Goal: Task Accomplishment & Management: Manage account settings

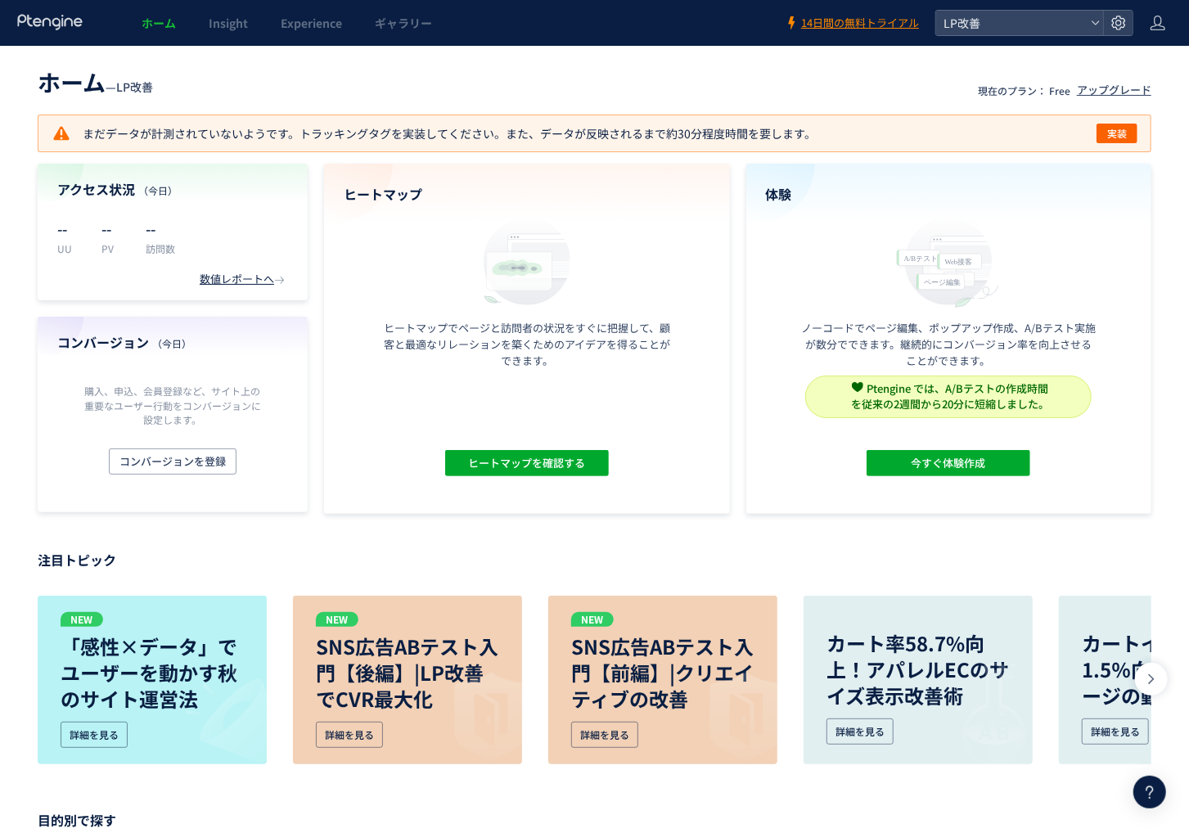
click at [1135, 16] on header "ホーム Insight Experience ギャラリー 14日間の無料トライアル LP改善" at bounding box center [594, 23] width 1189 height 46
click at [1127, 20] on div at bounding box center [1117, 23] width 29 height 25
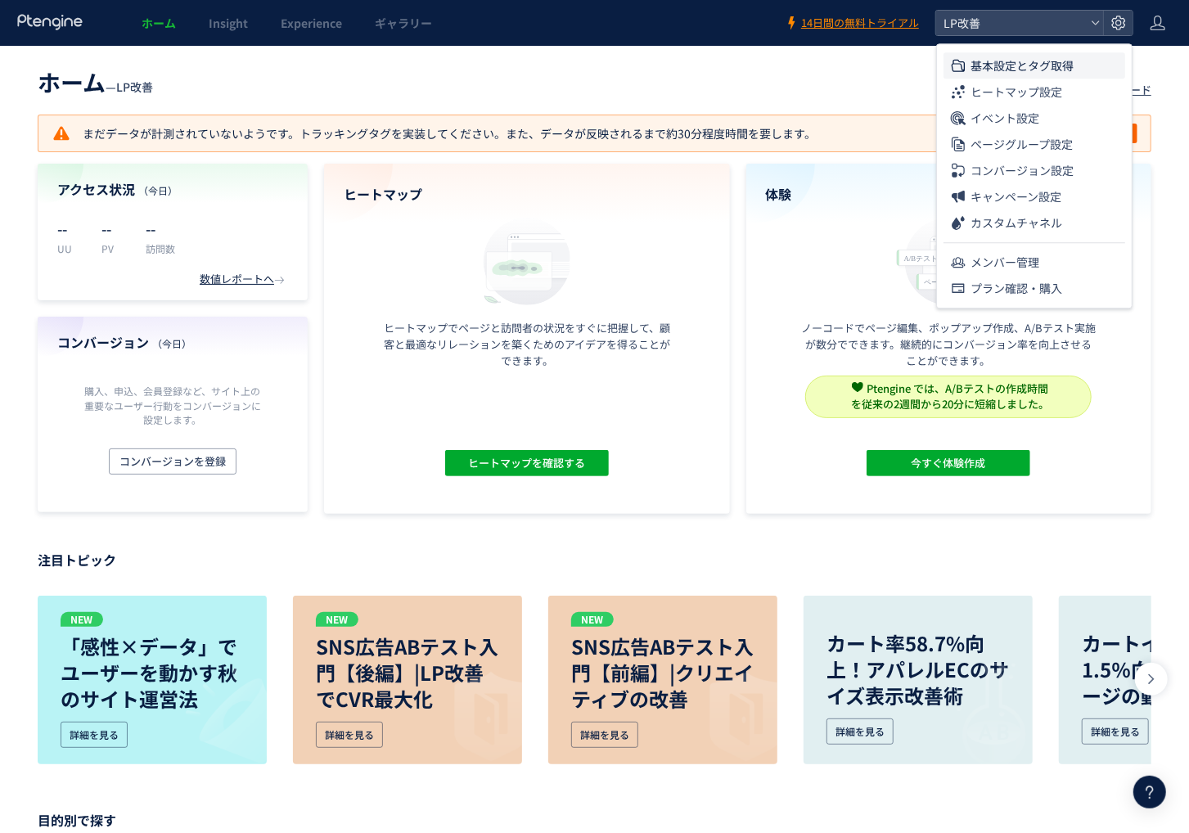
click at [1070, 65] on span "基本設定とタグ取得" at bounding box center [1022, 65] width 103 height 26
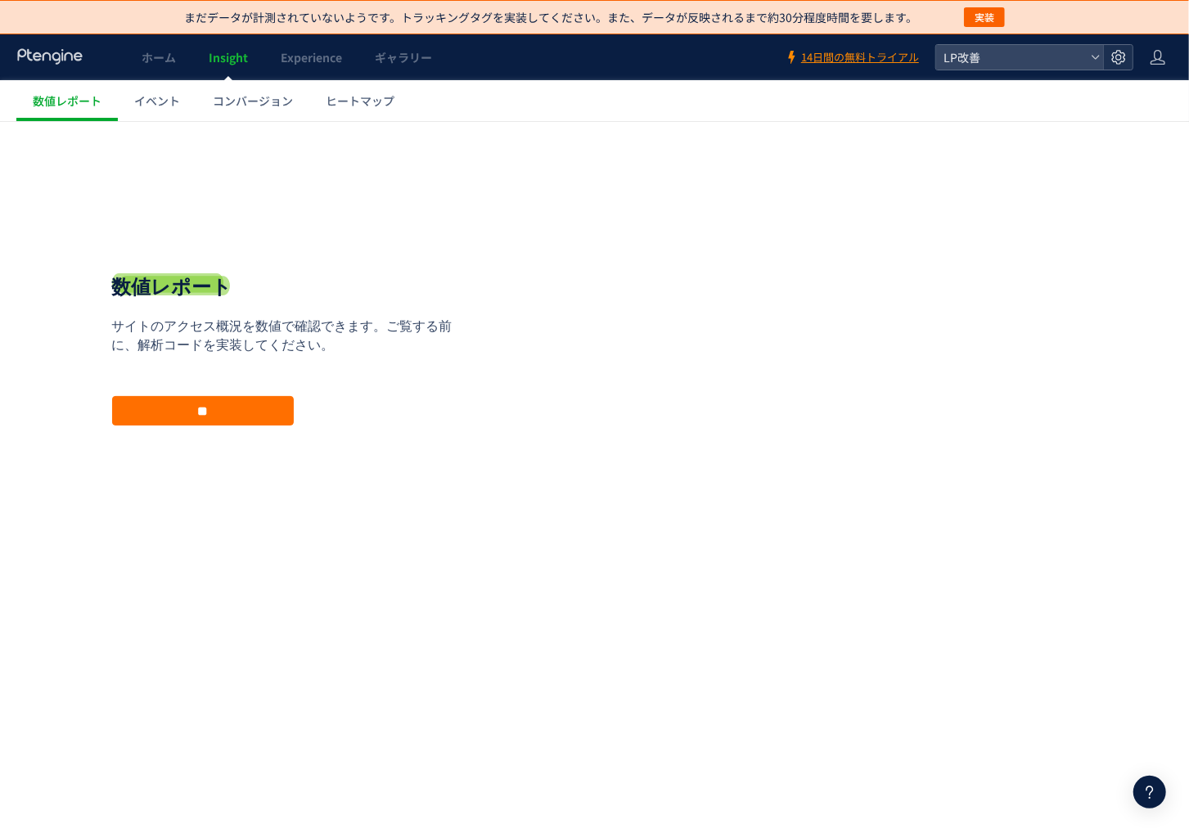
click at [1116, 54] on icon at bounding box center [1119, 57] width 16 height 16
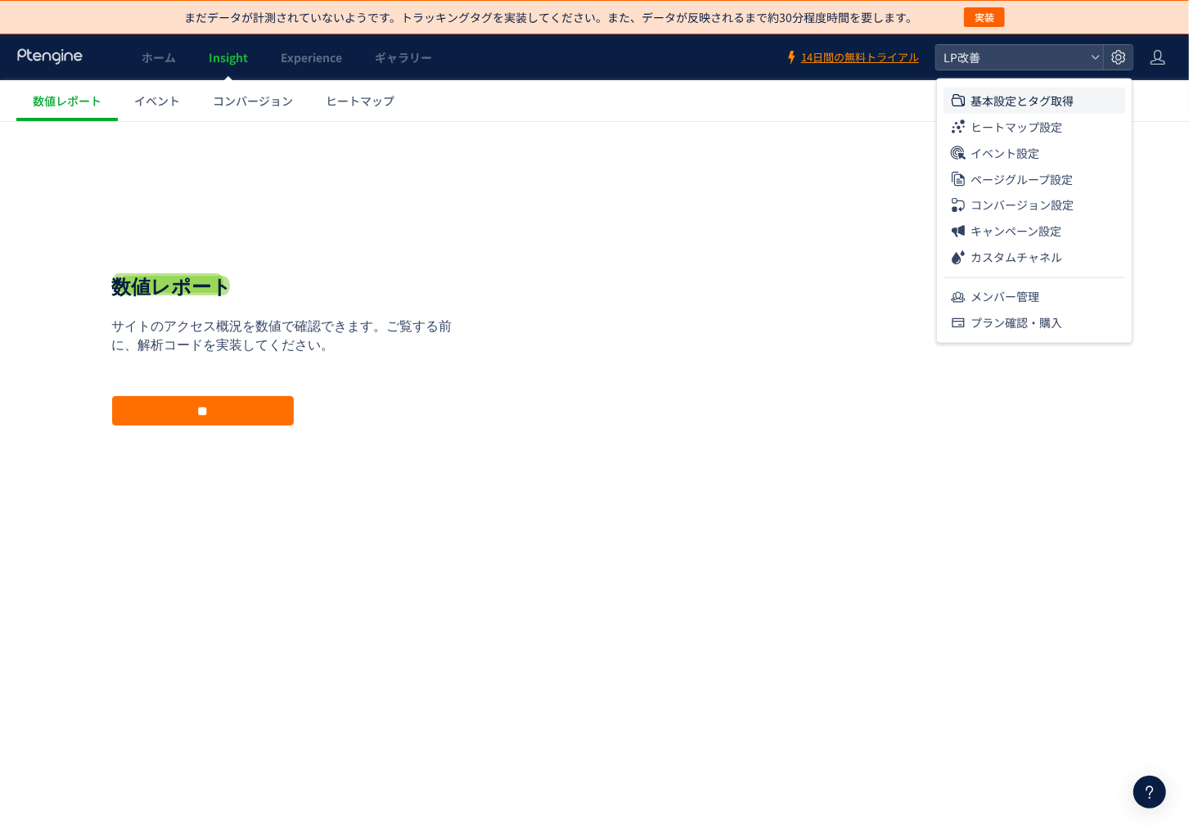
click at [1085, 114] on li "基本設定とタグ取得" at bounding box center [1035, 127] width 182 height 26
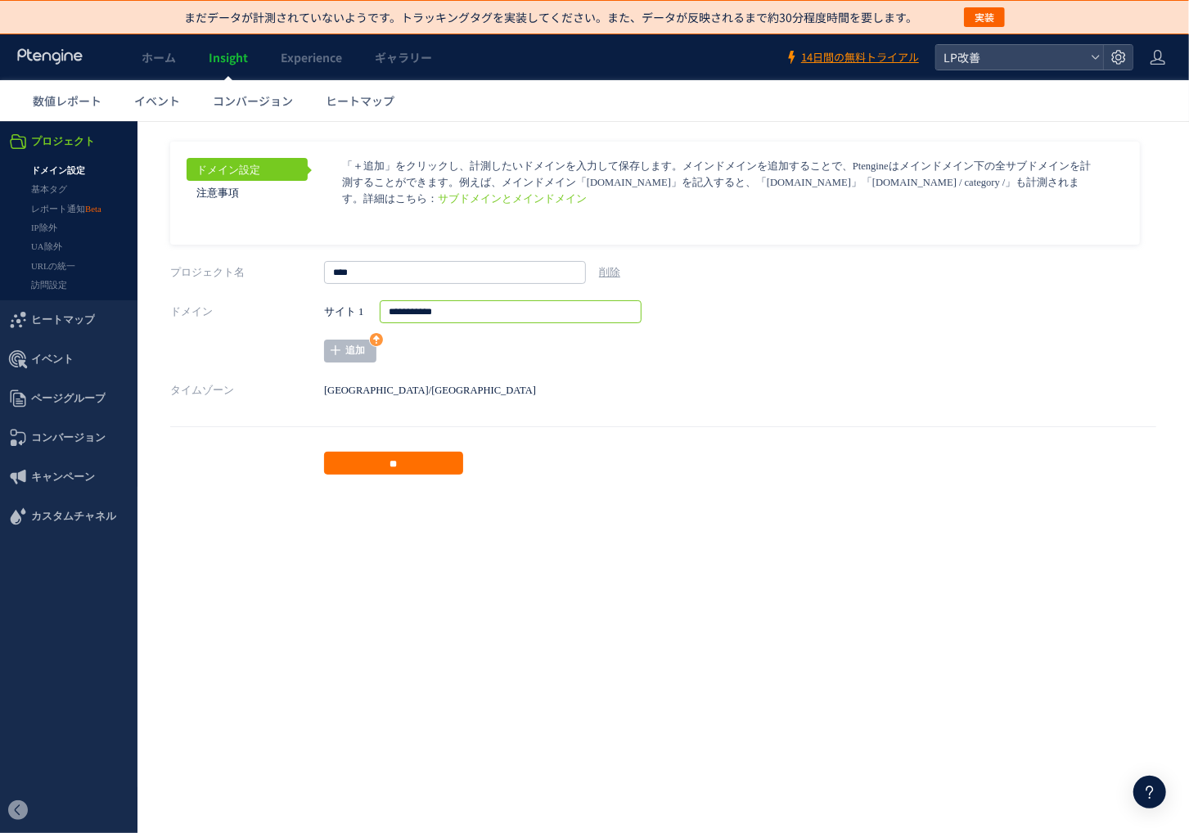
click at [471, 313] on input "**********" at bounding box center [511, 311] width 262 height 23
click at [1125, 58] on icon at bounding box center [1119, 57] width 16 height 16
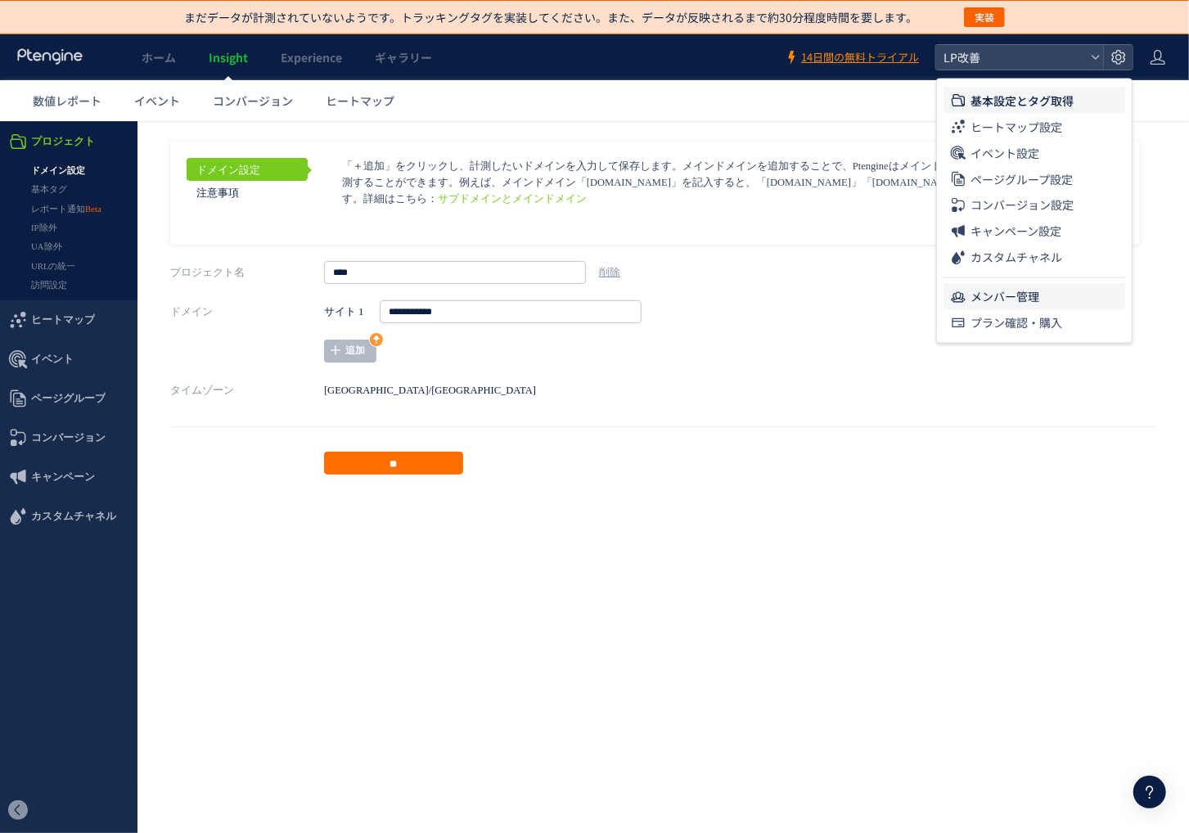
click at [0, 0] on li "メンバー管理" at bounding box center [0, 0] width 0 height 0
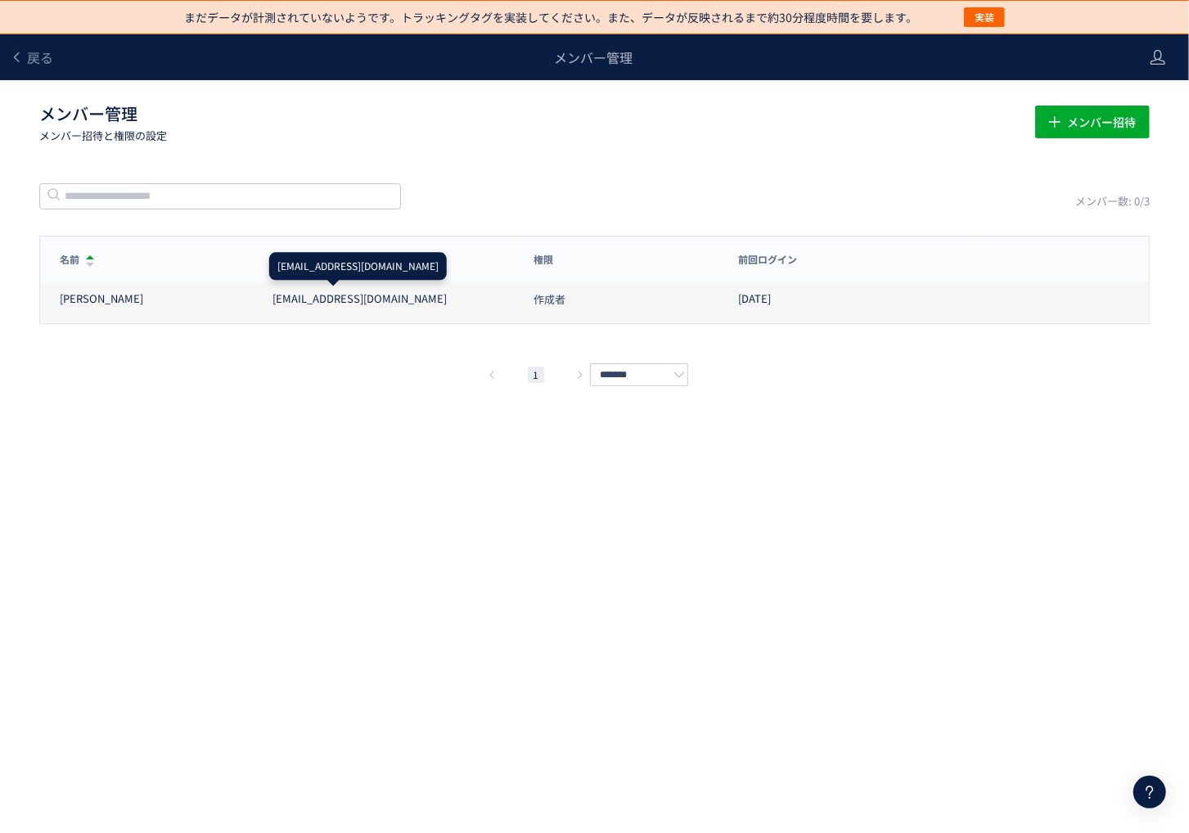
click at [329, 302] on div "[EMAIL_ADDRESS][DOMAIN_NAME]" at bounding box center [360, 299] width 174 height 16
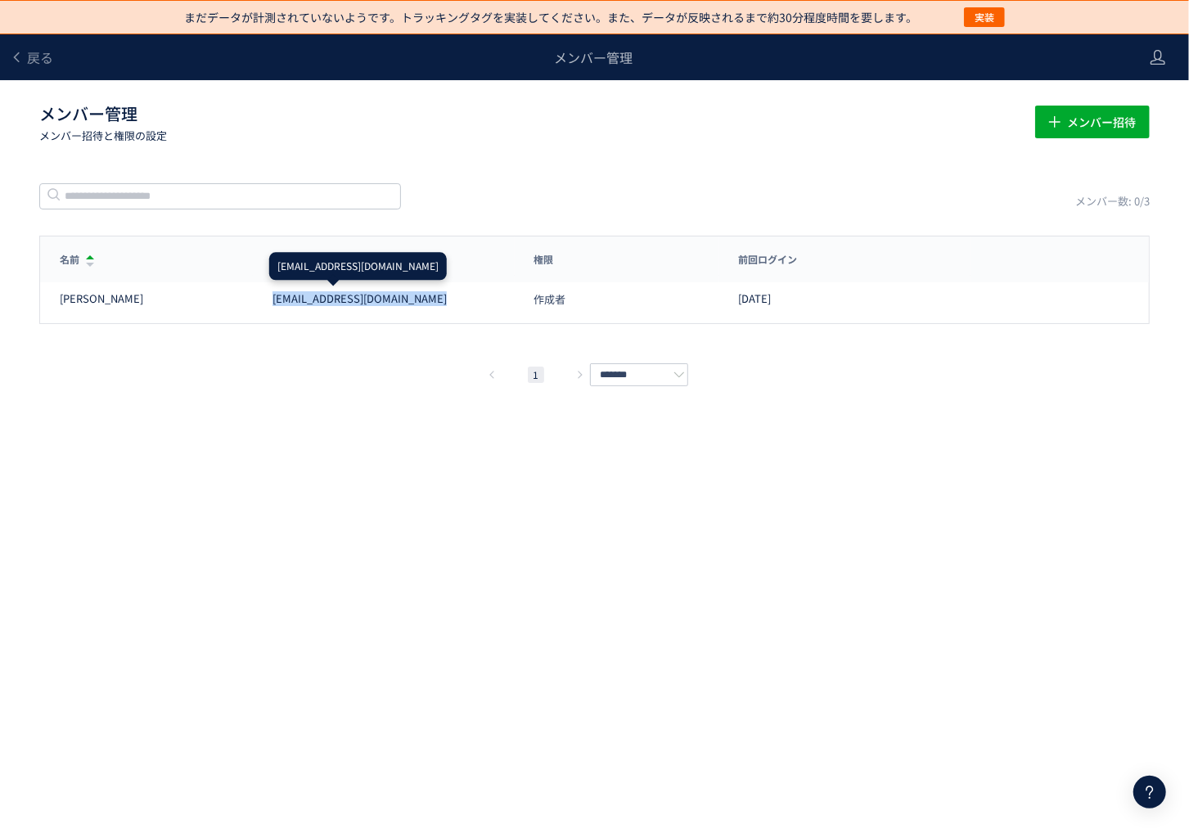
copy div "[EMAIL_ADDRESS][DOMAIN_NAME]"
click at [37, 52] on span "戻る" at bounding box center [40, 57] width 26 height 20
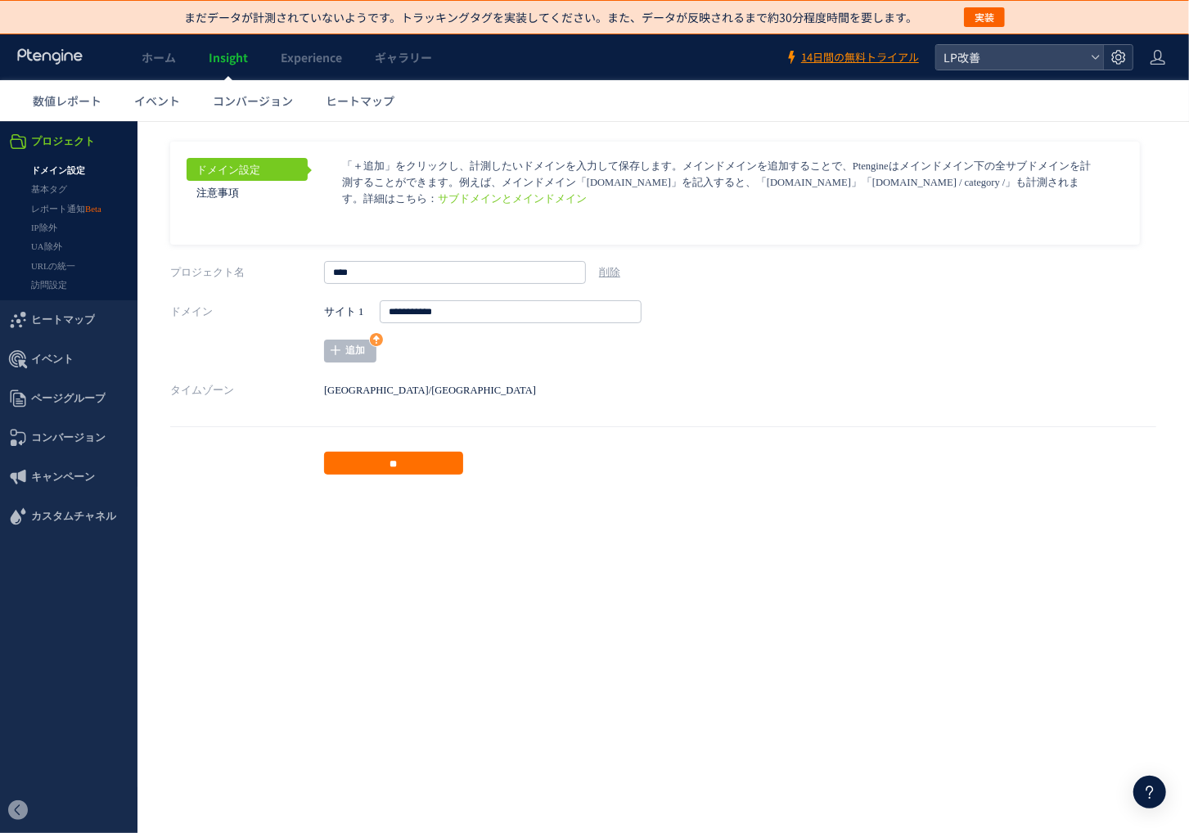
click at [1108, 50] on div at bounding box center [1117, 57] width 29 height 25
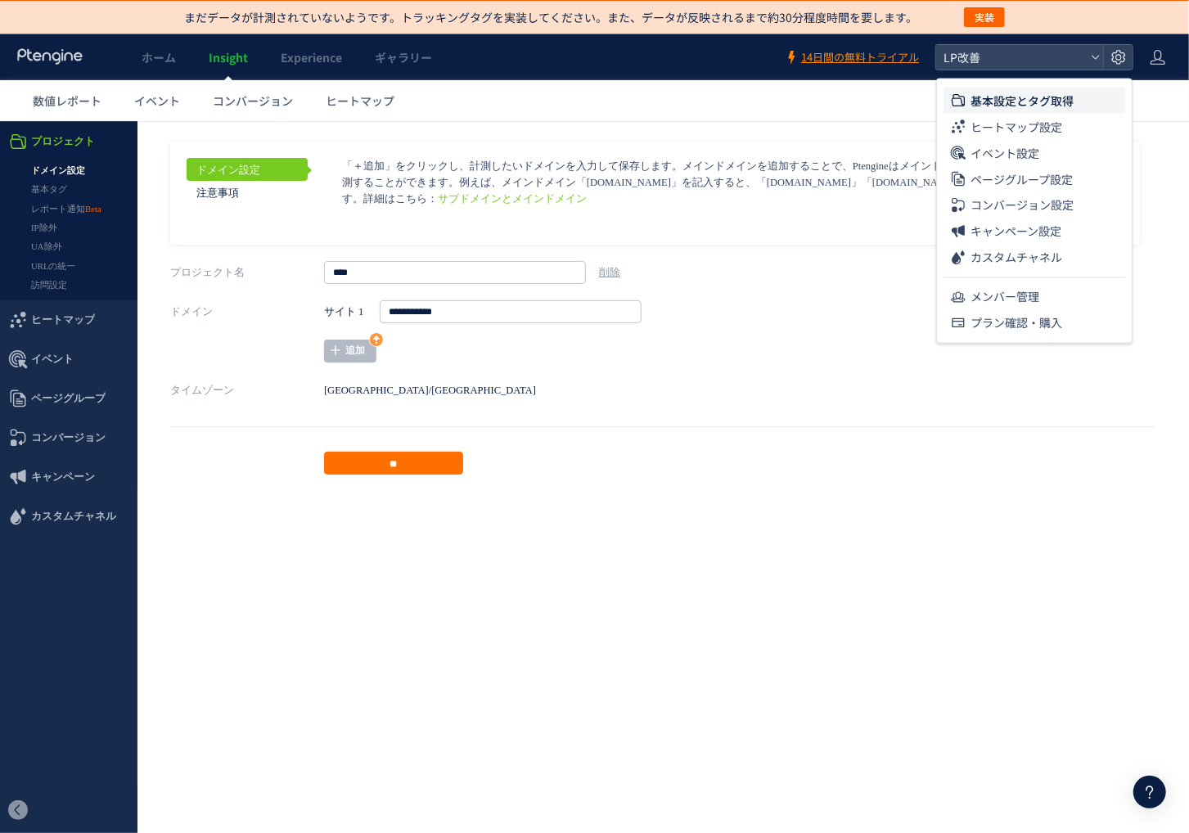
click at [1143, 58] on header "ホーム Insight Experience ギャラリー 14日間の無料トライアル LP改善" at bounding box center [594, 57] width 1189 height 46
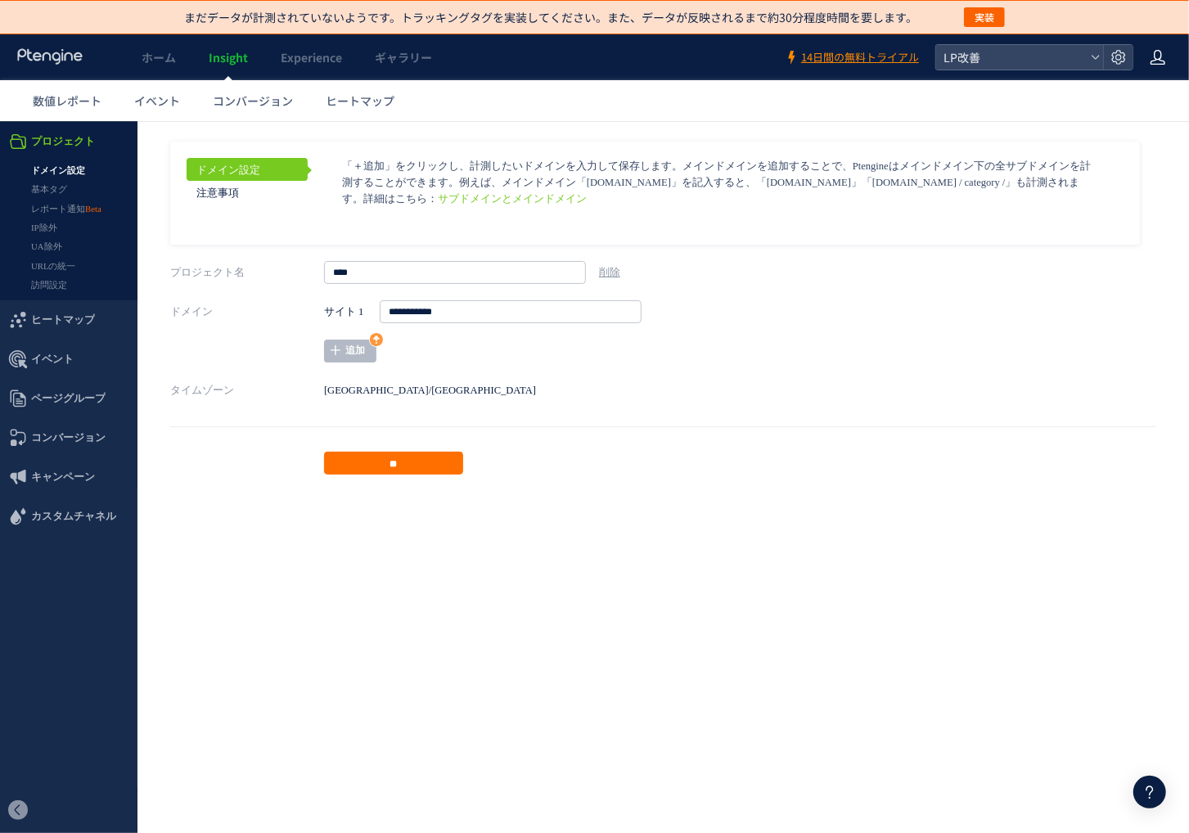
click at [1161, 59] on icon at bounding box center [1158, 57] width 16 height 16
click at [1154, 103] on span "アカウント設定" at bounding box center [1117, 100] width 80 height 16
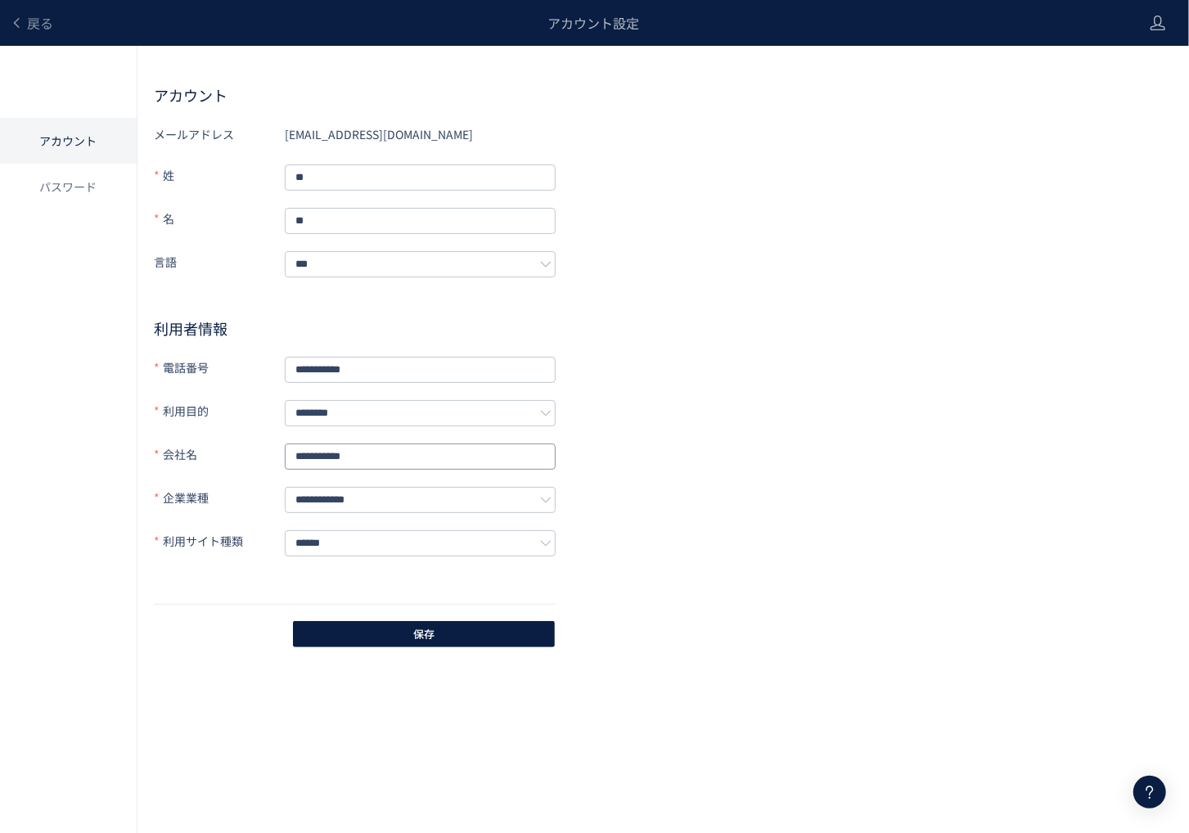
click at [435, 449] on input "**********" at bounding box center [420, 457] width 271 height 26
